Goal: Download file/media

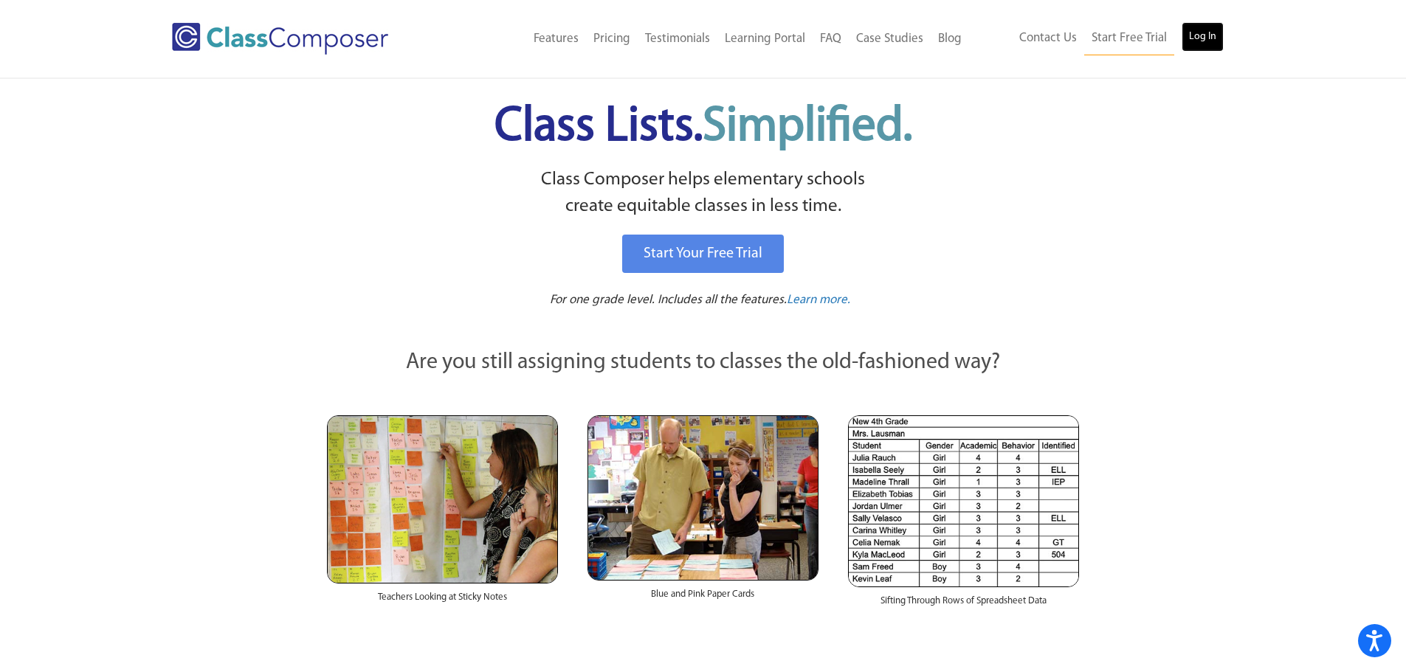
click at [1204, 38] on link "Log In" at bounding box center [1202, 37] width 42 height 30
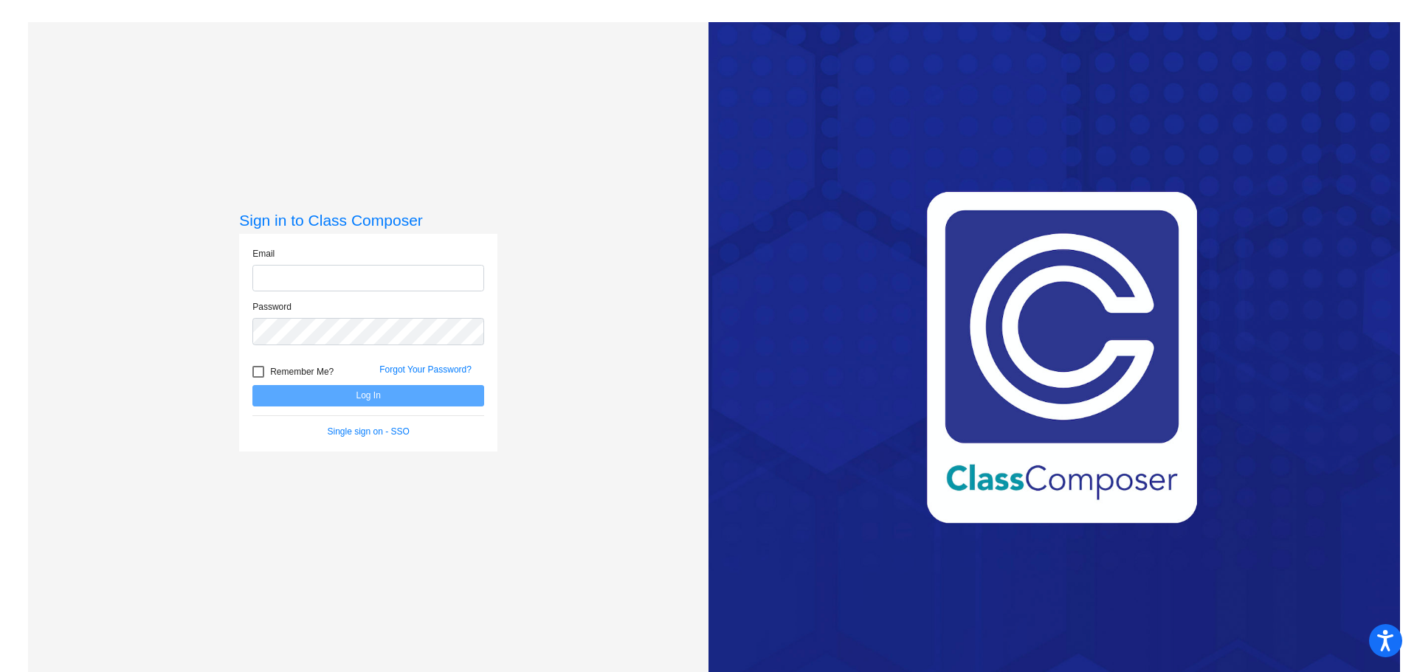
type input "spawlik@cvs.k12.mi.us"
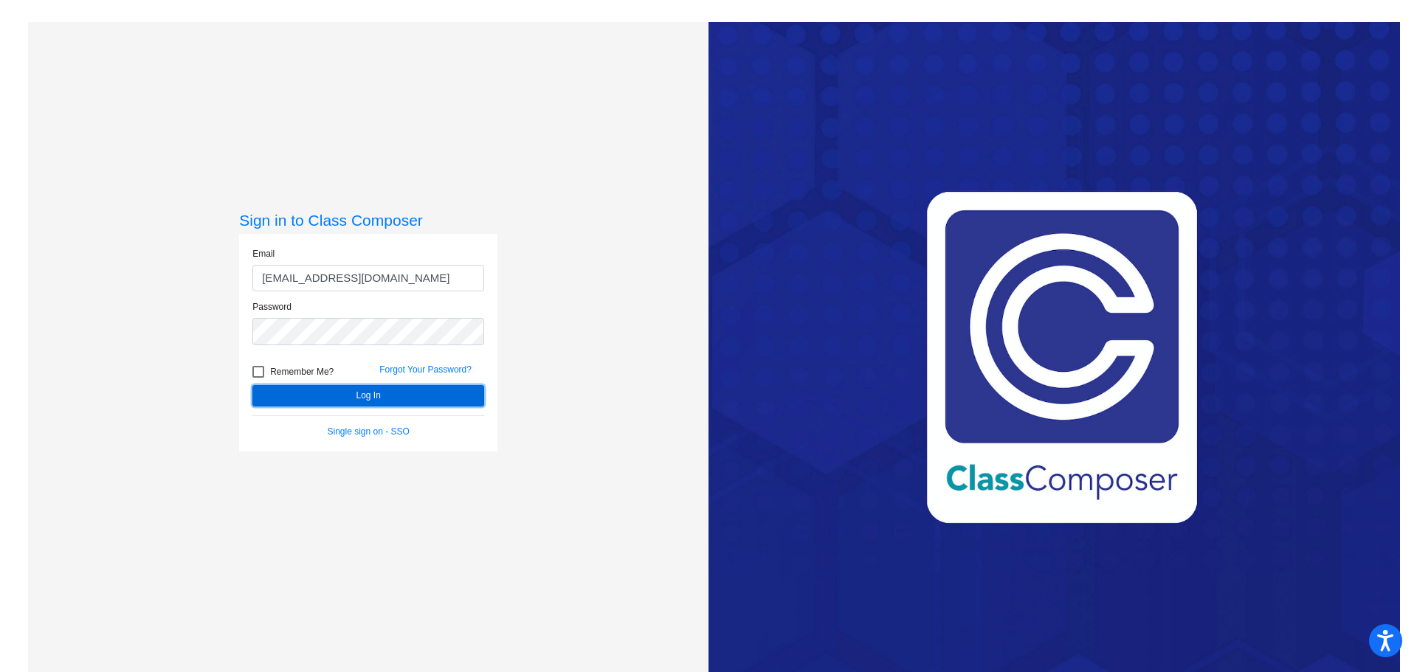
click at [379, 394] on button "Log In" at bounding box center [368, 395] width 232 height 21
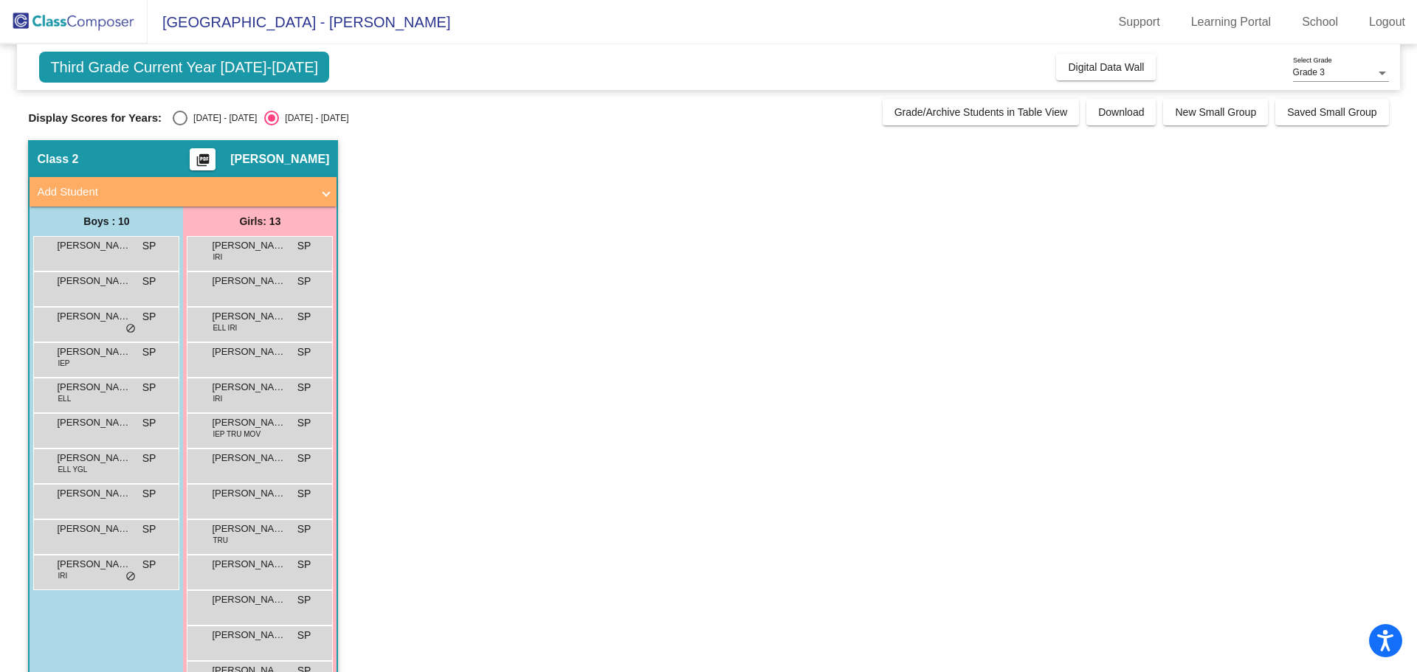
click at [211, 120] on div "2024 - 2025" at bounding box center [221, 117] width 69 height 13
click at [180, 125] on input "2024 - 2025" at bounding box center [179, 125] width 1 height 1
radio input "true"
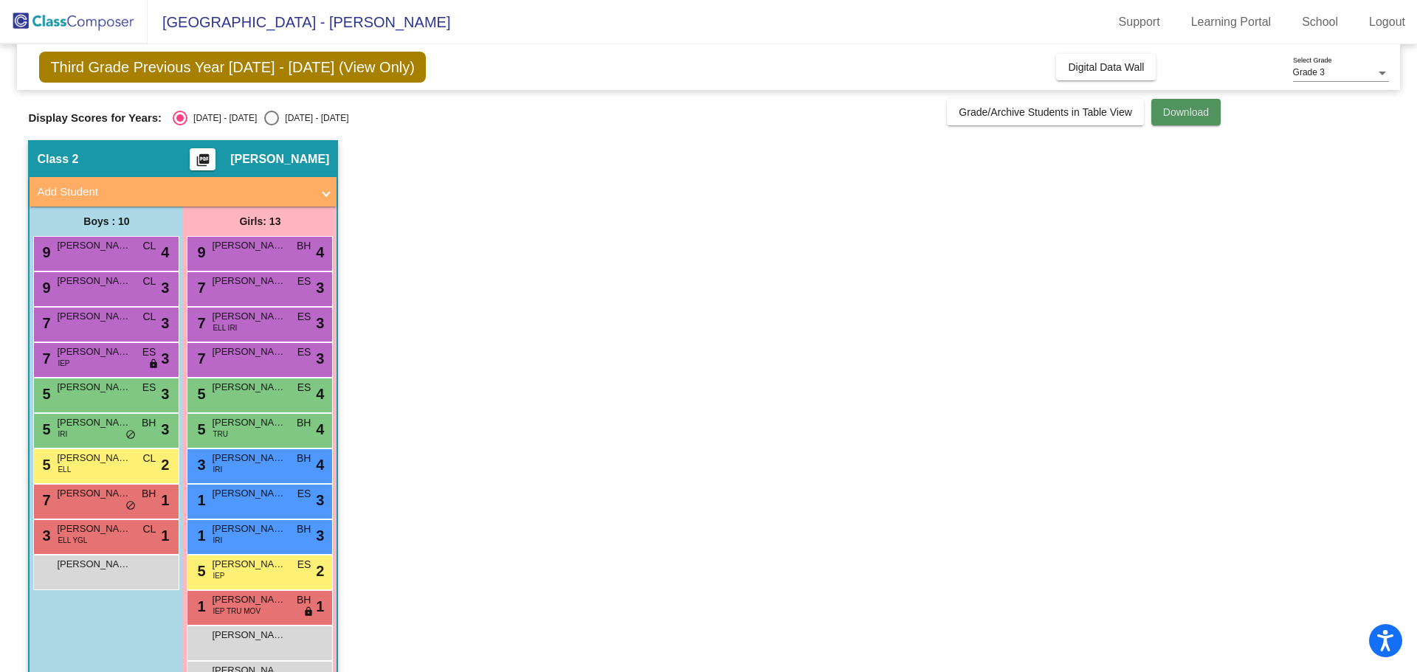
click at [1195, 111] on span "Download" at bounding box center [1186, 112] width 46 height 12
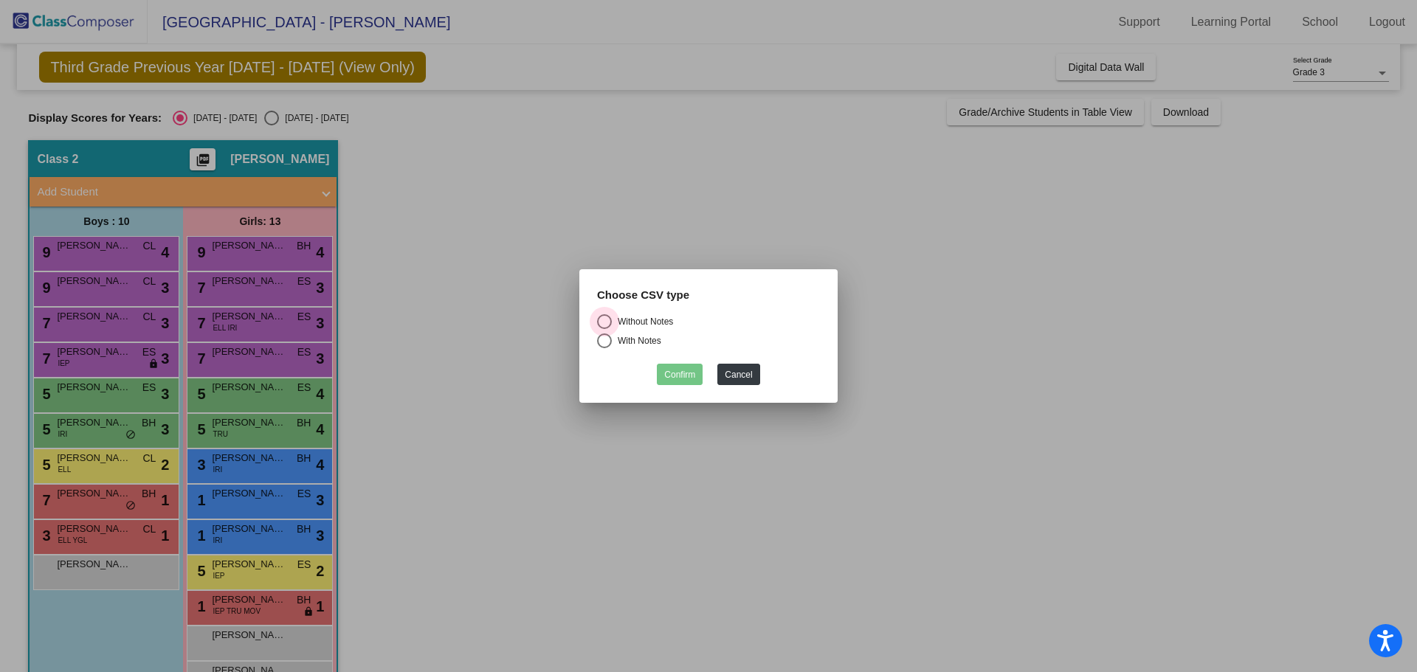
drag, startPoint x: 608, startPoint y: 320, endPoint x: 660, endPoint y: 378, distance: 77.9
click at [612, 324] on label "Without Notes" at bounding box center [708, 321] width 223 height 15
click at [604, 329] on input "Without Notes" at bounding box center [604, 329] width 1 height 1
radio input "true"
click at [667, 372] on button "Confirm" at bounding box center [680, 374] width 46 height 21
